Goal: Find specific page/section: Find specific page/section

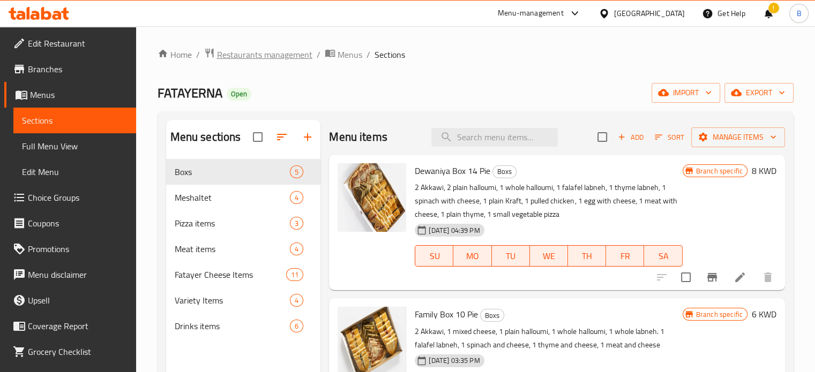
click at [262, 59] on span "Restaurants management" at bounding box center [264, 54] width 95 height 13
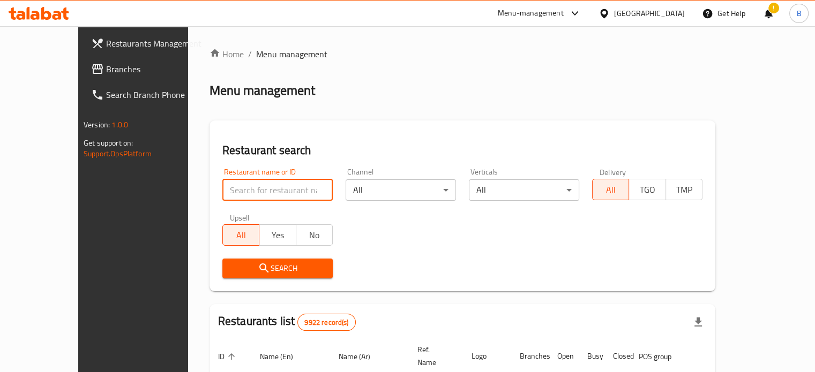
click at [266, 187] on input "search" at bounding box center [277, 189] width 110 height 21
type input "OPT"
click button "Search" at bounding box center [277, 269] width 110 height 20
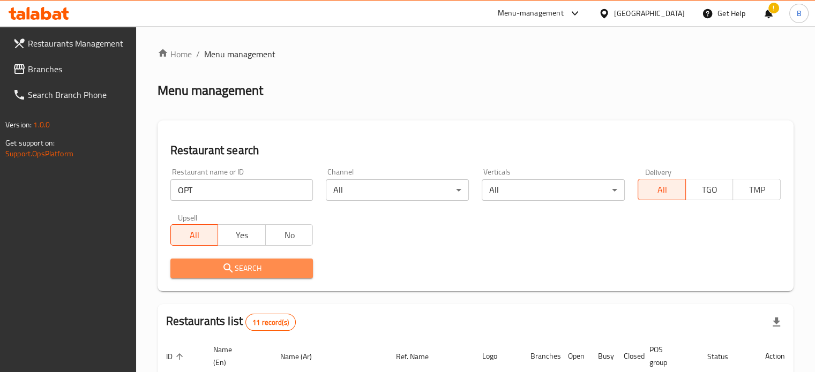
click at [211, 267] on span "Search" at bounding box center [242, 268] width 126 height 13
click at [379, 260] on div "Search" at bounding box center [475, 268] width 623 height 33
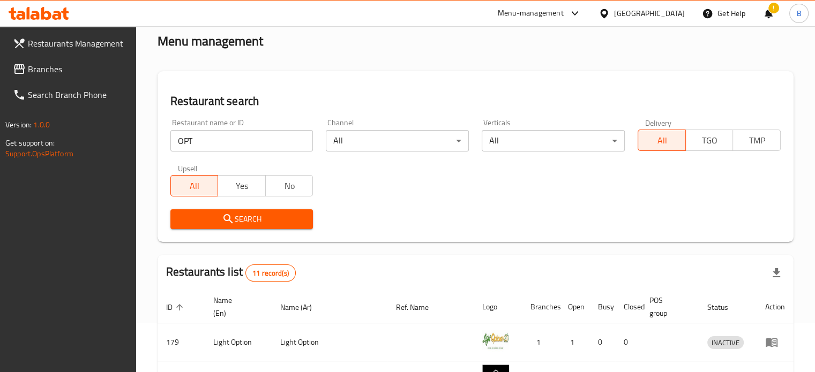
scroll to position [214, 0]
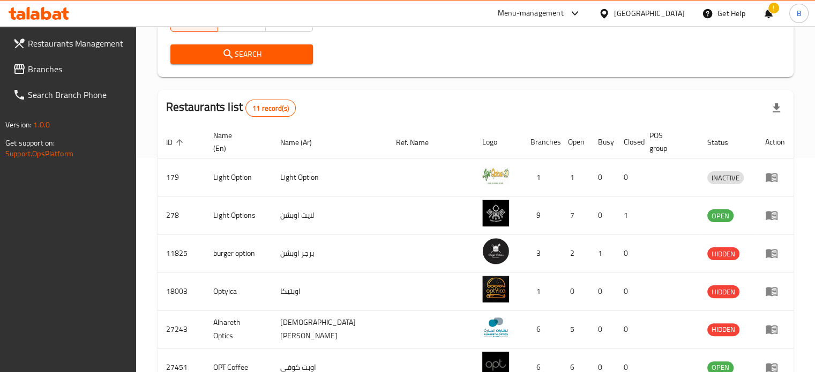
click at [81, 72] on span "Branches" at bounding box center [78, 69] width 100 height 13
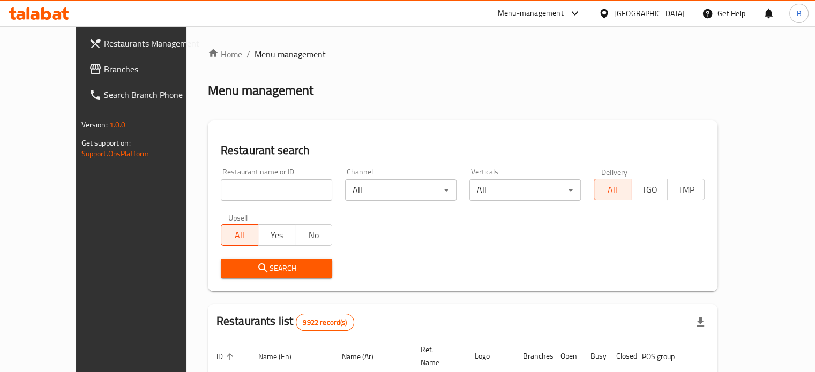
click at [272, 178] on div "Restaurant name or ID Restaurant name or ID" at bounding box center [276, 184] width 111 height 33
drag, startPoint x: 272, startPoint y: 178, endPoint x: 268, endPoint y: 186, distance: 8.2
click at [269, 184] on div "Restaurant name or ID Restaurant name or ID" at bounding box center [276, 184] width 111 height 33
click at [268, 186] on input "search" at bounding box center [276, 189] width 111 height 21
click button "Search" at bounding box center [276, 269] width 111 height 20
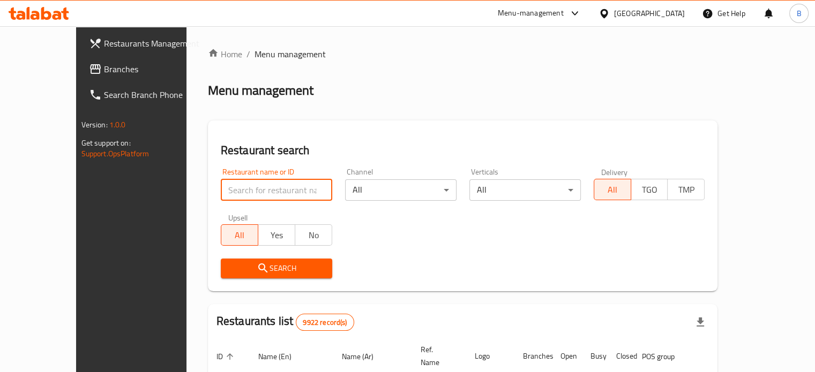
click at [268, 186] on input "search" at bounding box center [276, 189] width 111 height 21
type input "opt"
click button "Search" at bounding box center [276, 269] width 111 height 20
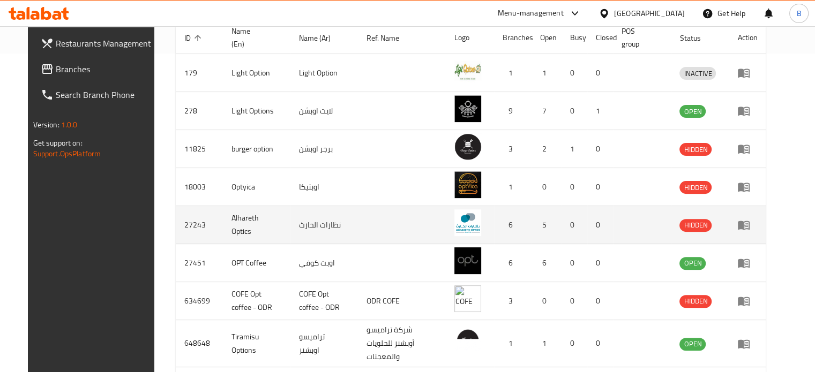
scroll to position [434, 0]
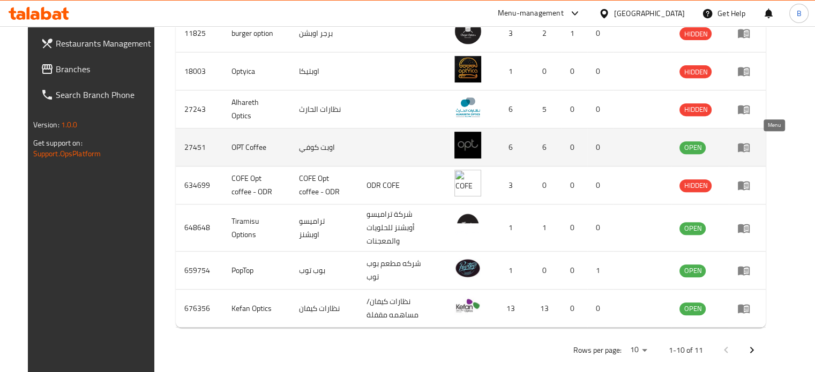
click at [749, 148] on icon "enhanced table" at bounding box center [743, 148] width 12 height 9
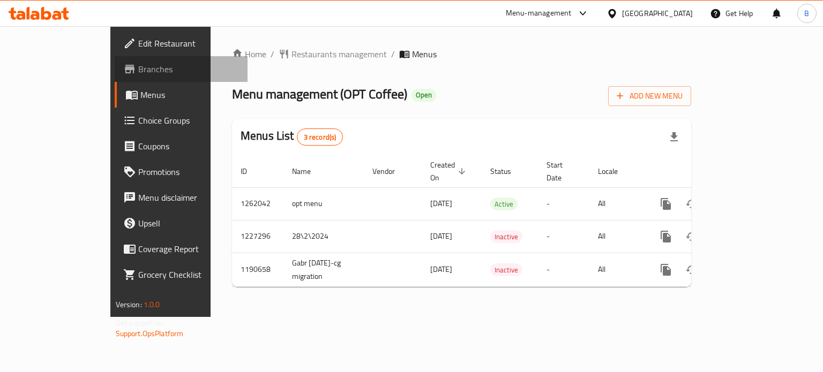
click at [138, 70] on span "Branches" at bounding box center [188, 69] width 101 height 13
